Goal: Task Accomplishment & Management: Manage account settings

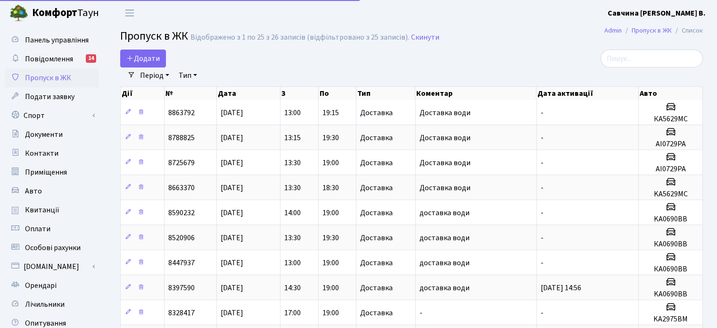
select select "25"
click at [30, 96] on span "Подати заявку" at bounding box center [49, 96] width 49 height 10
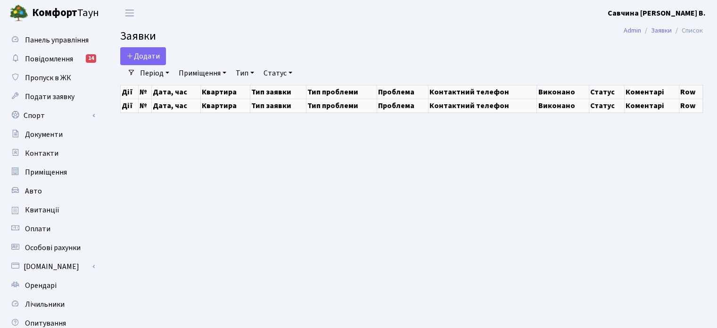
select select "25"
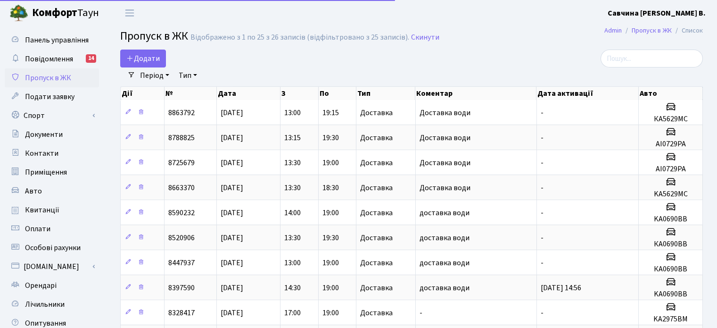
select select "25"
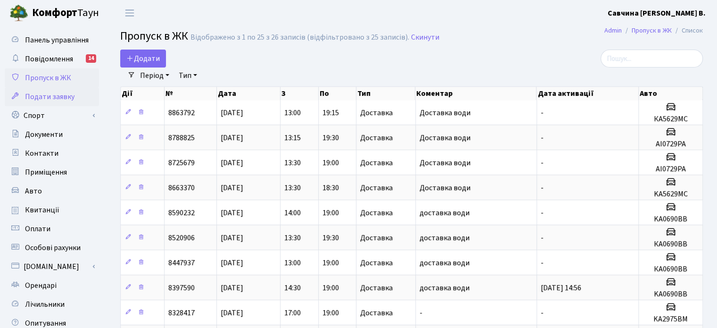
click at [45, 95] on span "Подати заявку" at bounding box center [49, 96] width 49 height 10
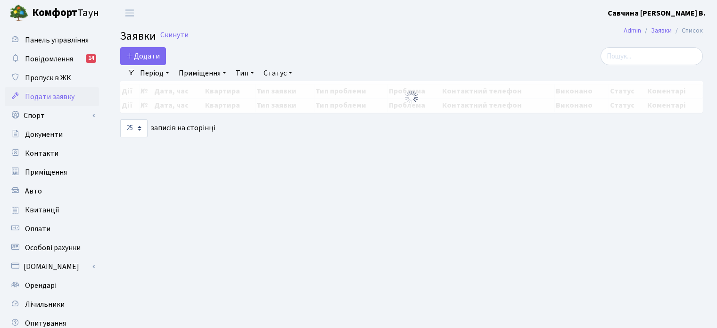
select select "25"
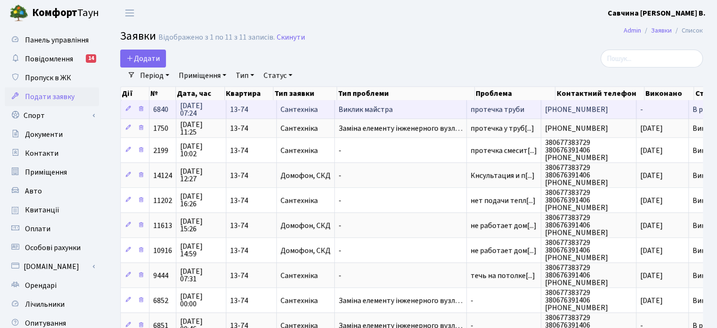
click at [199, 112] on span "11.08.2025 07:24" at bounding box center [201, 109] width 42 height 15
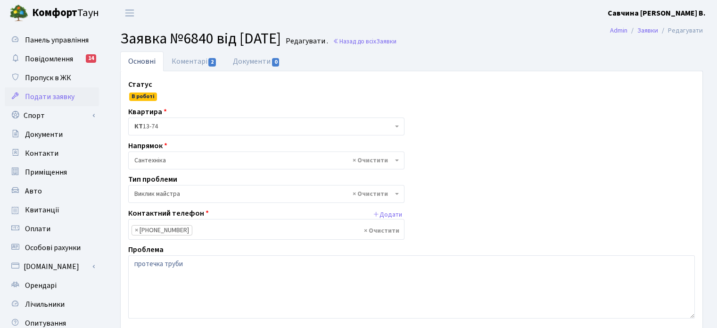
select select "29"
click at [190, 64] on link "Коментарі 2" at bounding box center [194, 60] width 61 height 19
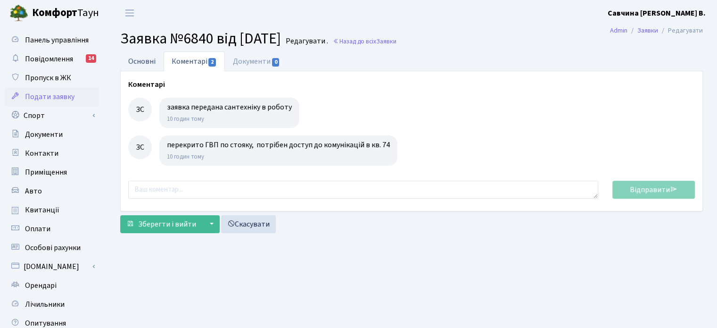
click at [142, 64] on link "Основні" at bounding box center [141, 60] width 43 height 19
